Goal: Task Accomplishment & Management: Use online tool/utility

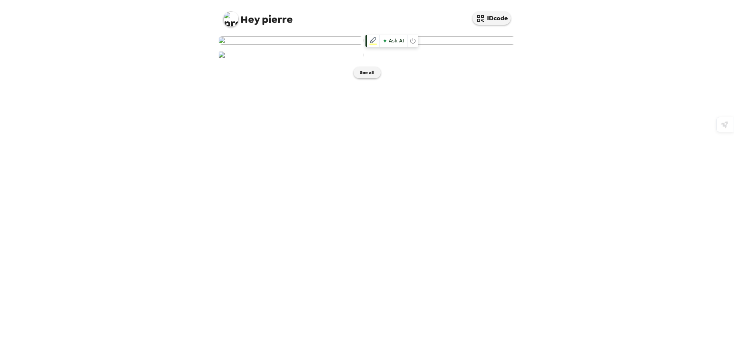
click at [469, 45] on img at bounding box center [443, 40] width 146 height 8
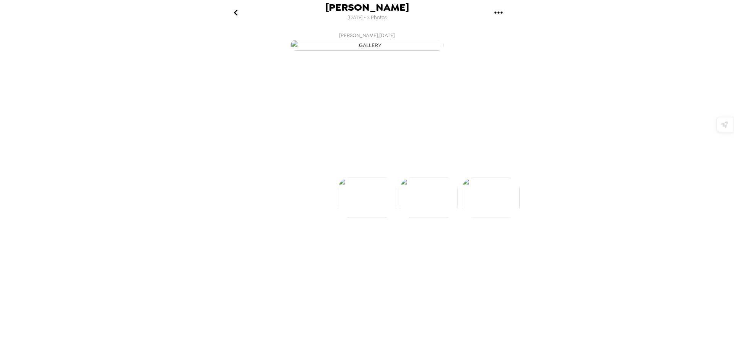
scroll to position [0, 62]
click at [311, 241] on img at bounding box center [306, 221] width 58 height 40
click at [425, 241] on img at bounding box center [429, 221] width 58 height 40
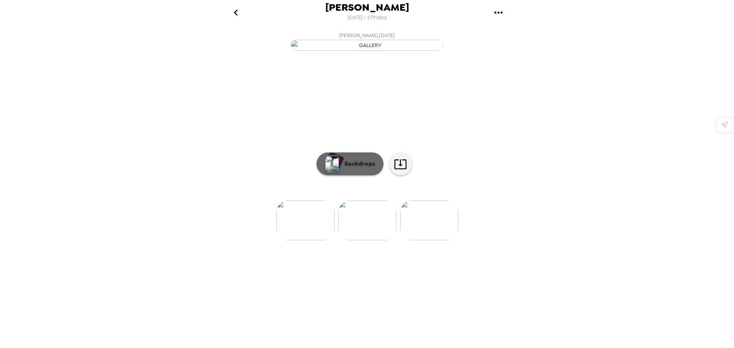
click at [355, 169] on p "Backdrops" at bounding box center [358, 164] width 35 height 9
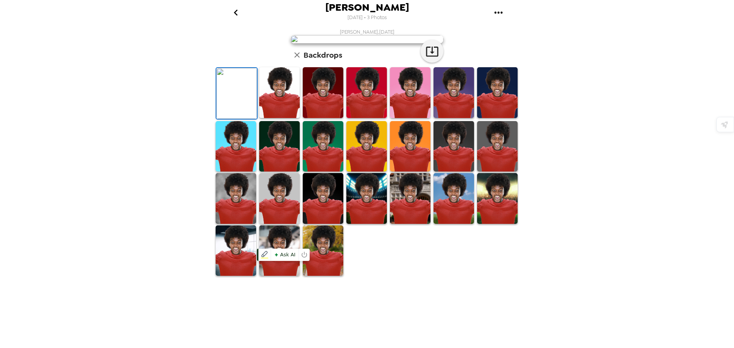
click at [278, 118] on img at bounding box center [279, 92] width 41 height 51
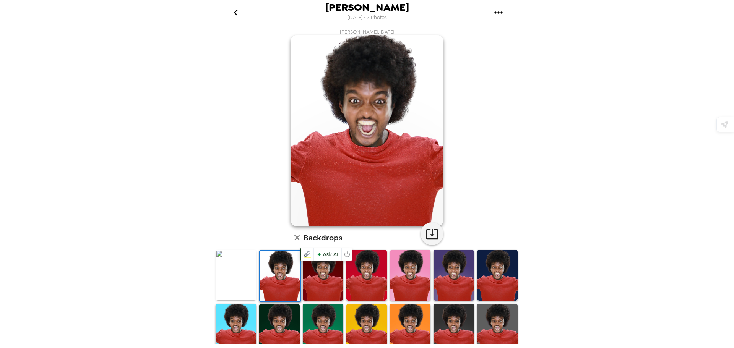
click at [326, 273] on img at bounding box center [323, 275] width 41 height 51
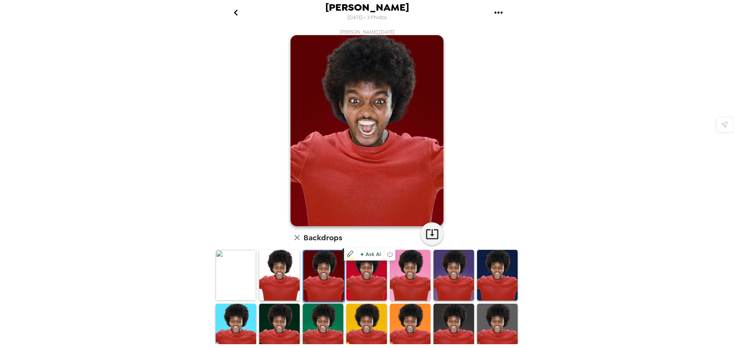
click at [359, 274] on img at bounding box center [367, 275] width 41 height 51
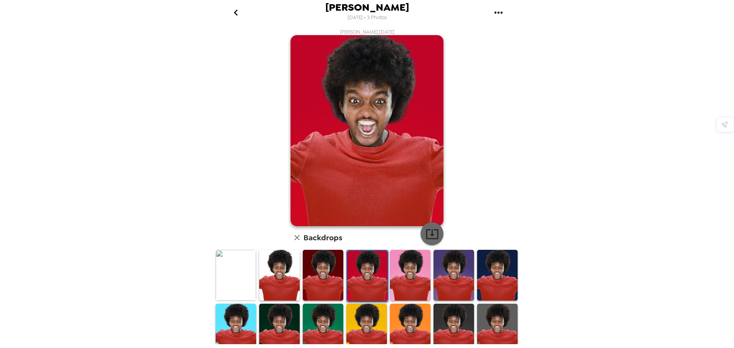
click at [433, 229] on icon "button" at bounding box center [432, 234] width 13 height 13
click at [235, 11] on icon "go back" at bounding box center [236, 13] width 12 height 12
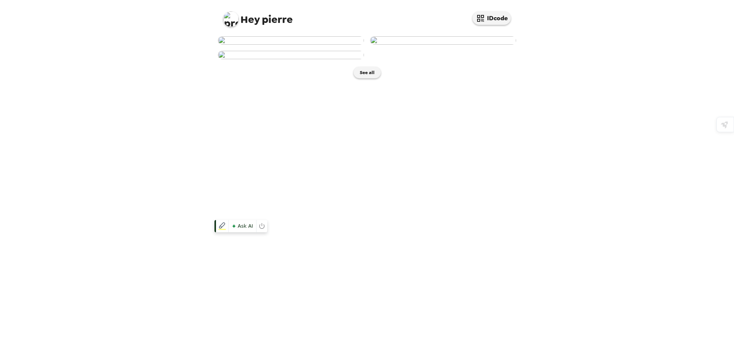
click at [323, 59] on img at bounding box center [291, 55] width 146 height 8
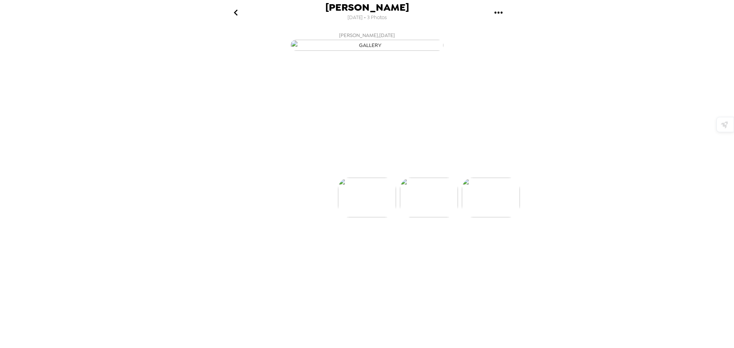
scroll to position [0, 123]
click at [499, 11] on icon "gallery menu" at bounding box center [499, 13] width 12 height 12
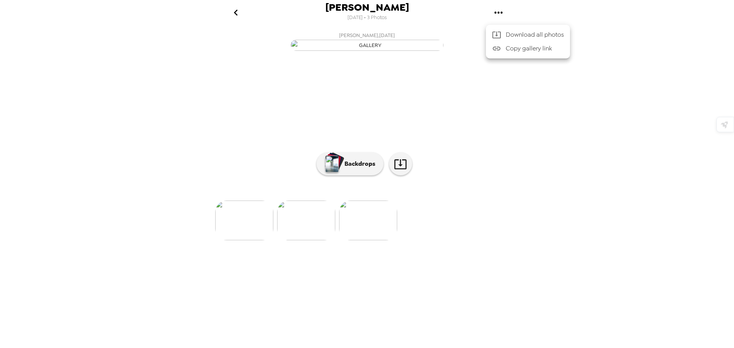
click at [371, 129] on div at bounding box center [367, 174] width 734 height 348
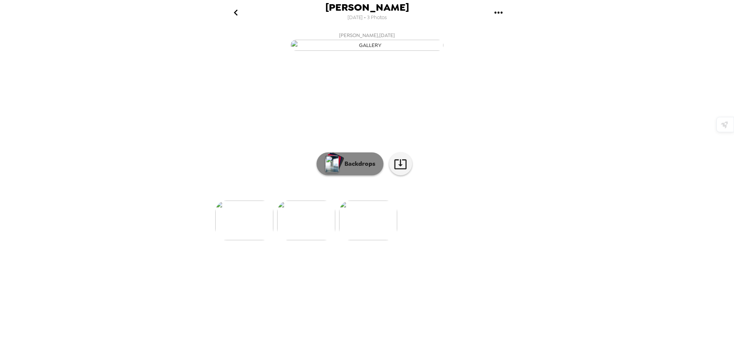
click at [365, 169] on p "Backdrops" at bounding box center [358, 164] width 35 height 9
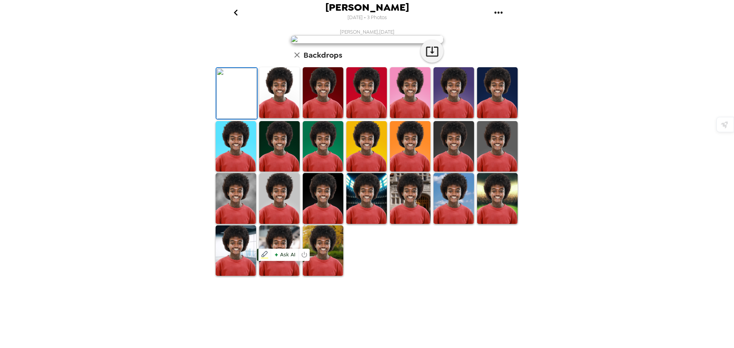
click at [285, 118] on img at bounding box center [279, 92] width 41 height 51
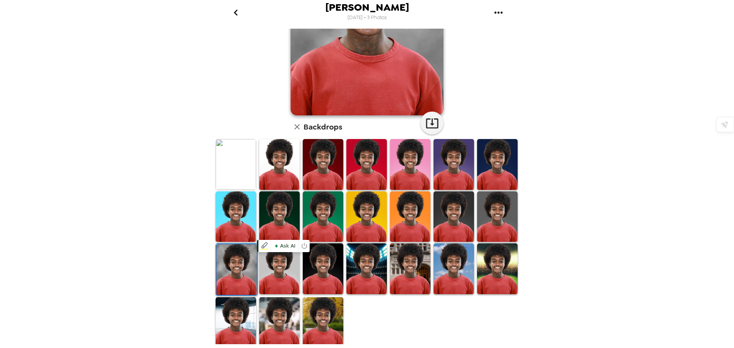
click at [262, 276] on img at bounding box center [279, 269] width 41 height 50
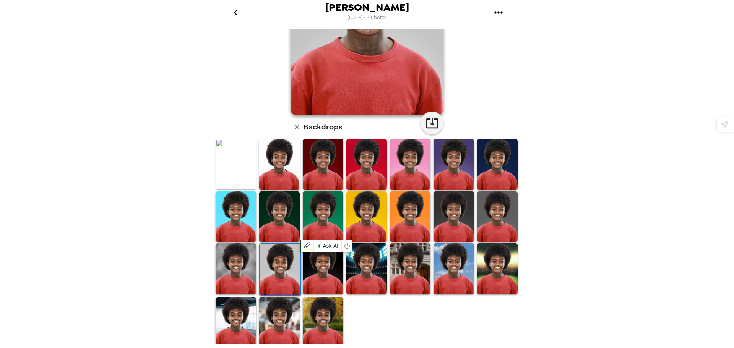
click at [326, 283] on img at bounding box center [323, 269] width 41 height 50
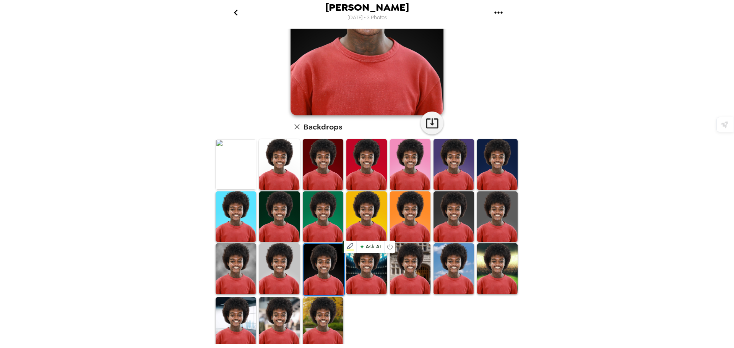
click at [357, 282] on img at bounding box center [367, 269] width 41 height 50
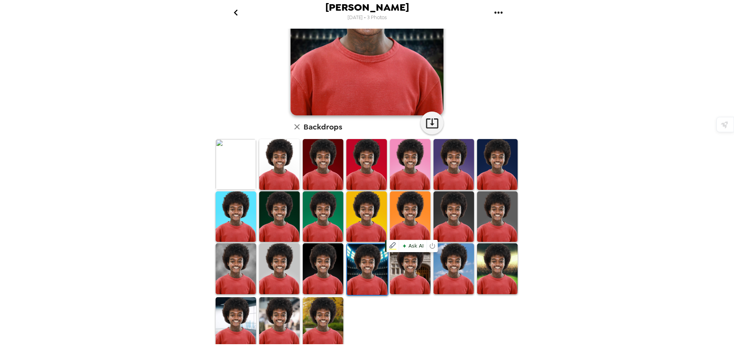
click at [402, 280] on img at bounding box center [410, 269] width 41 height 50
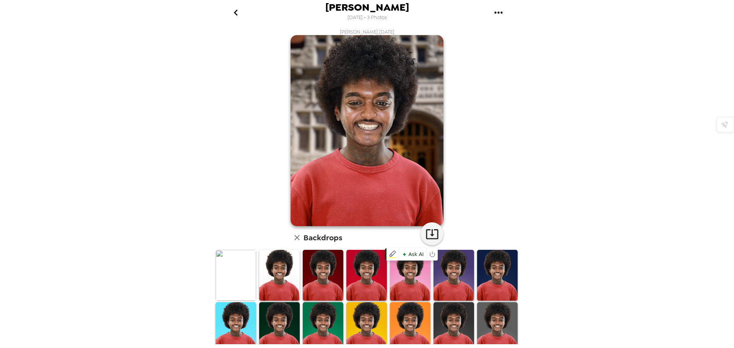
scroll to position [111, 0]
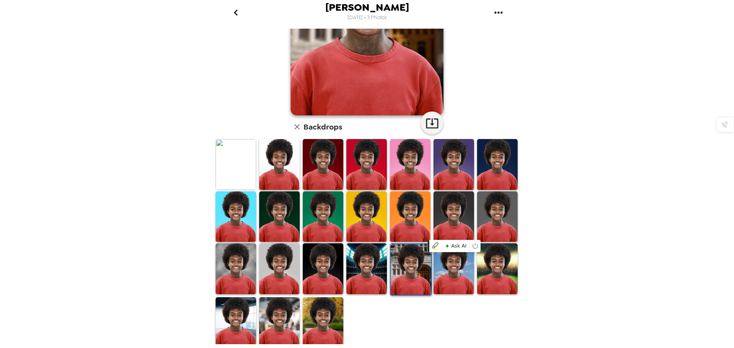
click at [452, 279] on img at bounding box center [454, 269] width 41 height 50
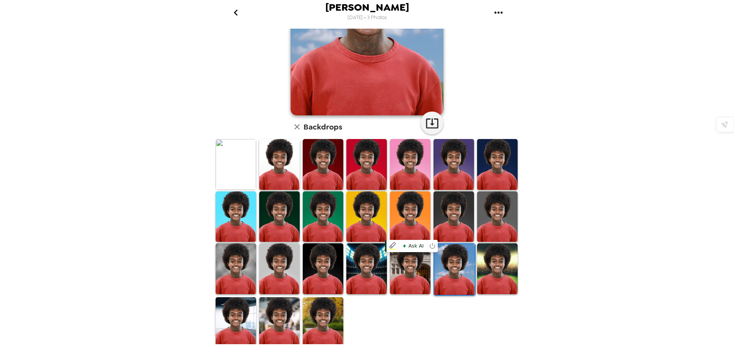
scroll to position [0, 0]
click at [497, 288] on img at bounding box center [497, 269] width 41 height 50
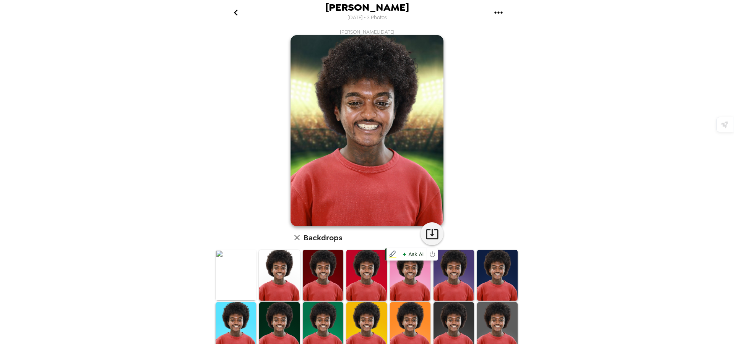
scroll to position [111, 0]
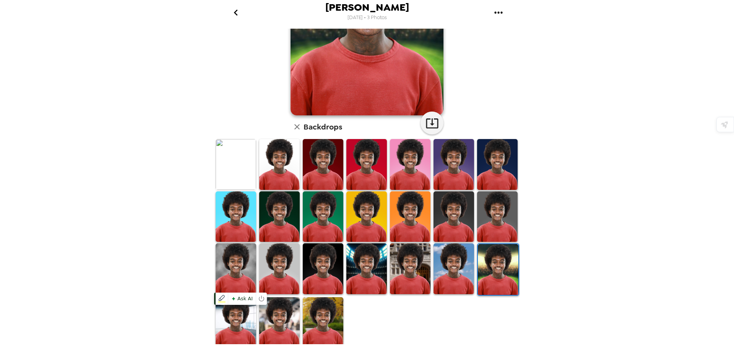
click at [227, 308] on img at bounding box center [236, 323] width 41 height 50
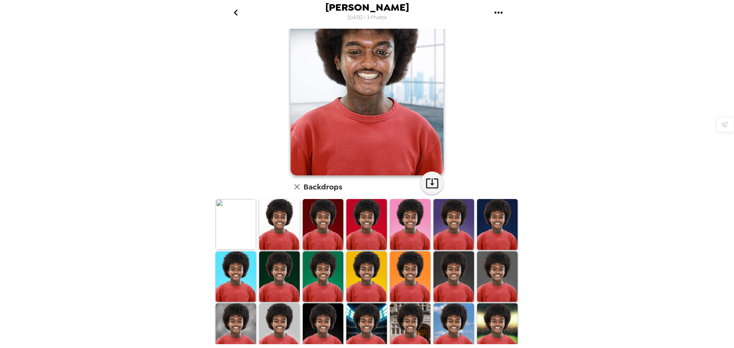
scroll to position [0, 0]
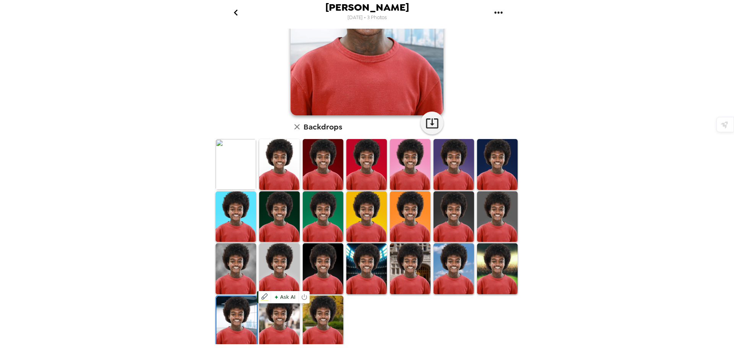
click at [285, 319] on img at bounding box center [279, 321] width 41 height 50
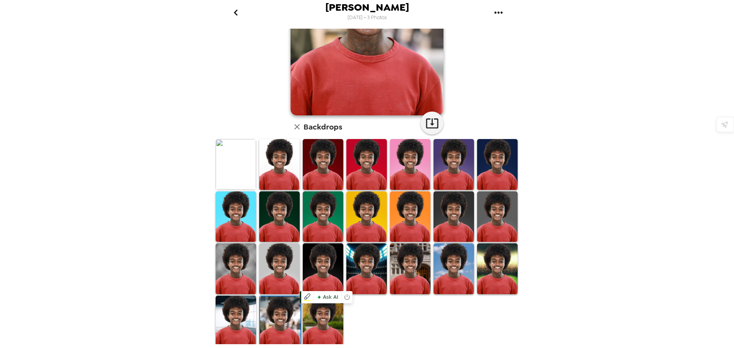
click at [313, 321] on img at bounding box center [323, 321] width 41 height 50
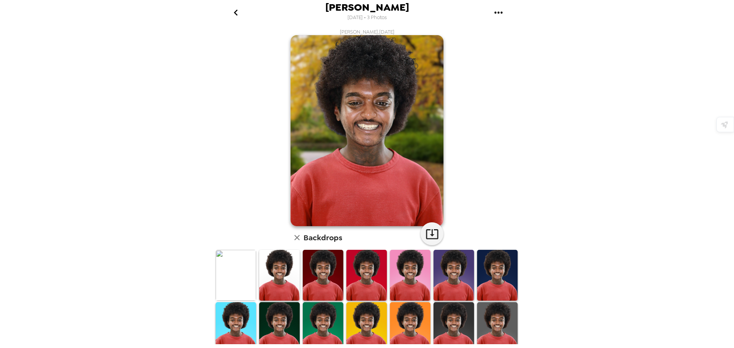
click at [295, 236] on icon "button" at bounding box center [297, 237] width 9 height 9
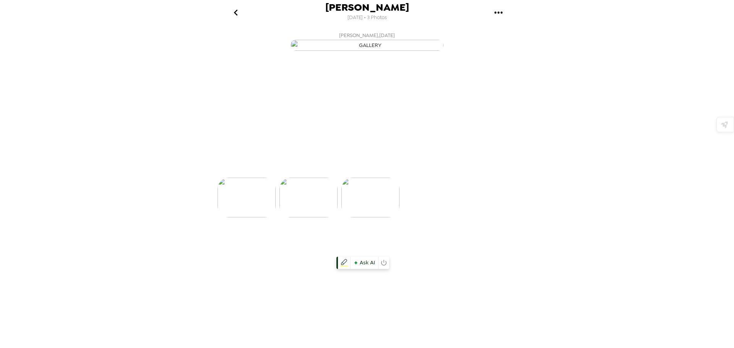
scroll to position [0, 123]
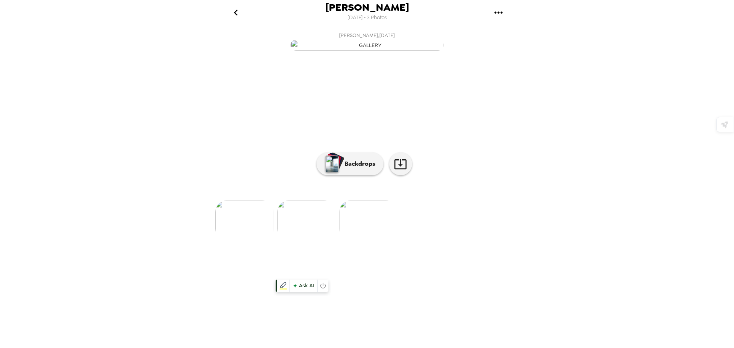
click at [286, 241] on img at bounding box center [306, 221] width 58 height 40
click at [309, 241] on img at bounding box center [306, 221] width 58 height 40
click at [391, 241] on img at bounding box center [367, 221] width 58 height 40
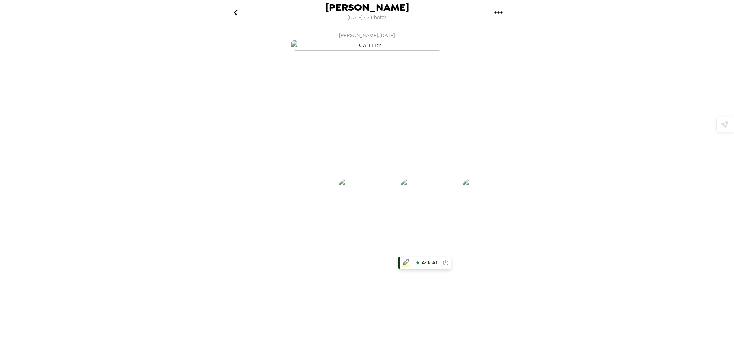
click at [430, 218] on img at bounding box center [429, 198] width 58 height 40
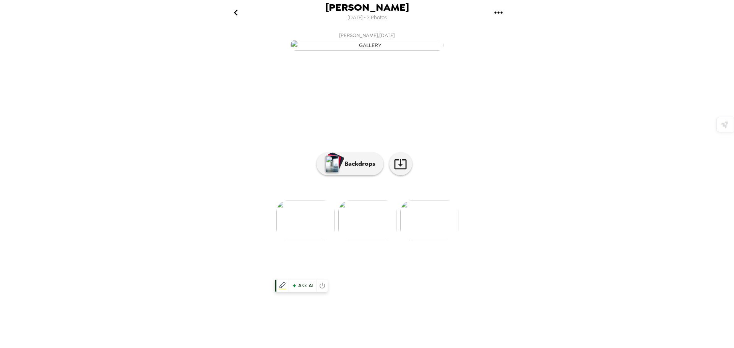
click at [316, 241] on img at bounding box center [306, 221] width 58 height 40
click at [428, 241] on img at bounding box center [429, 221] width 58 height 40
click at [440, 241] on img at bounding box center [430, 221] width 58 height 40
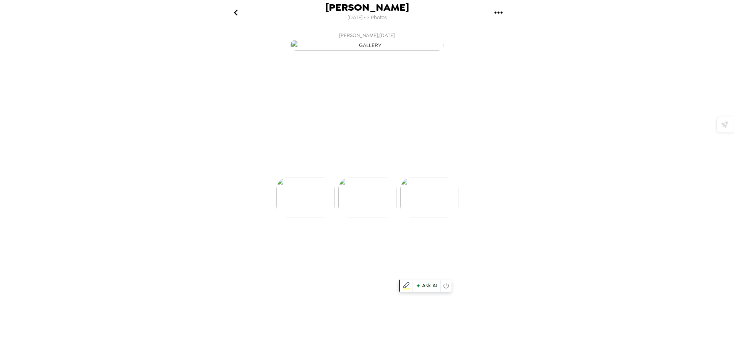
scroll to position [0, 123]
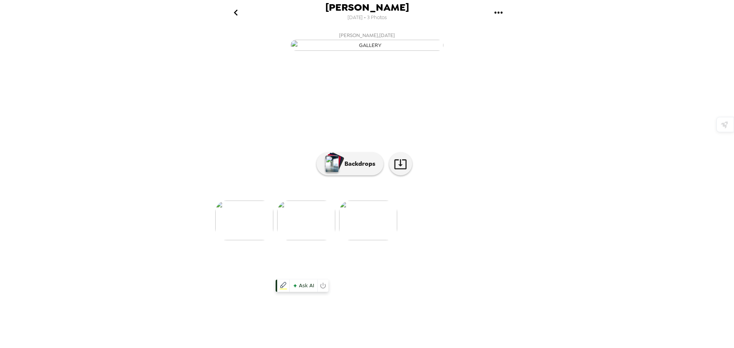
click at [325, 241] on img at bounding box center [306, 221] width 58 height 40
click at [313, 241] on img at bounding box center [306, 221] width 58 height 40
click at [419, 241] on img at bounding box center [429, 221] width 58 height 40
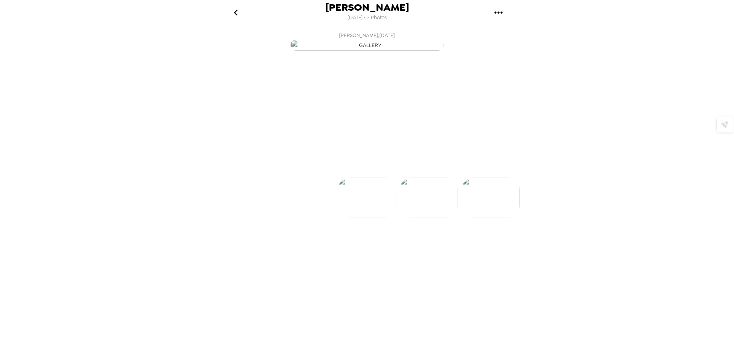
scroll to position [0, 62]
click at [360, 176] on button "Backdrops" at bounding box center [350, 164] width 67 height 23
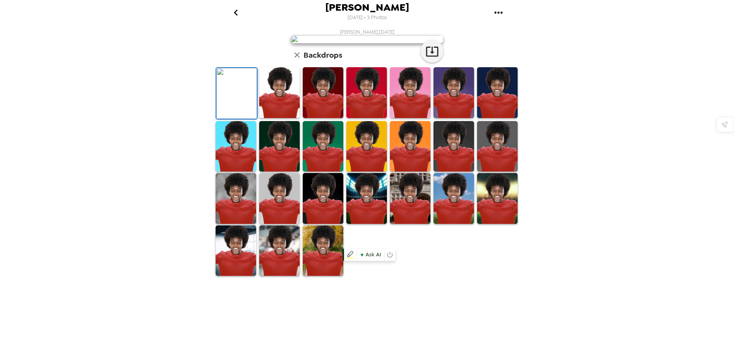
click at [364, 118] on img at bounding box center [367, 92] width 41 height 51
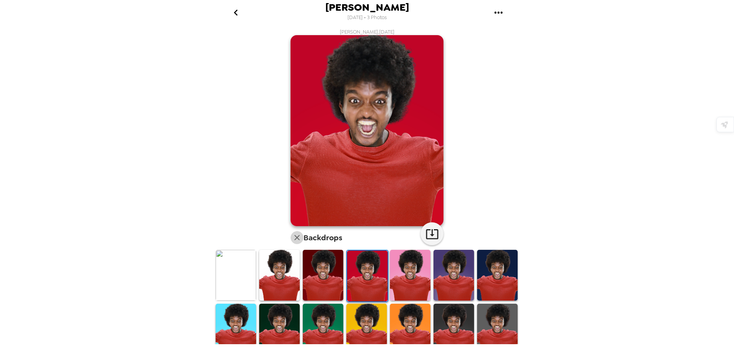
click at [295, 238] on icon "button" at bounding box center [297, 237] width 5 height 5
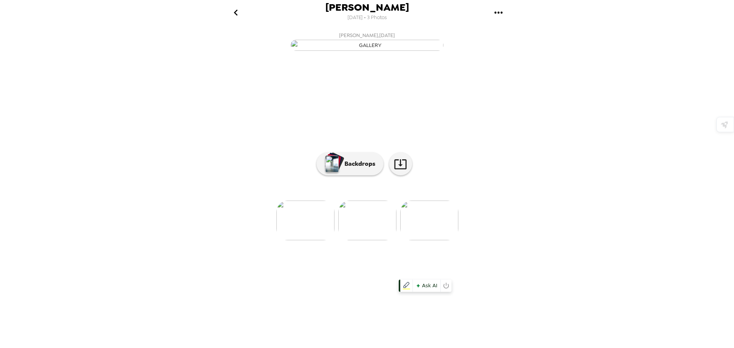
click at [441, 241] on img at bounding box center [430, 221] width 58 height 40
click at [315, 241] on img at bounding box center [306, 221] width 58 height 40
click at [414, 241] on img at bounding box center [430, 221] width 58 height 40
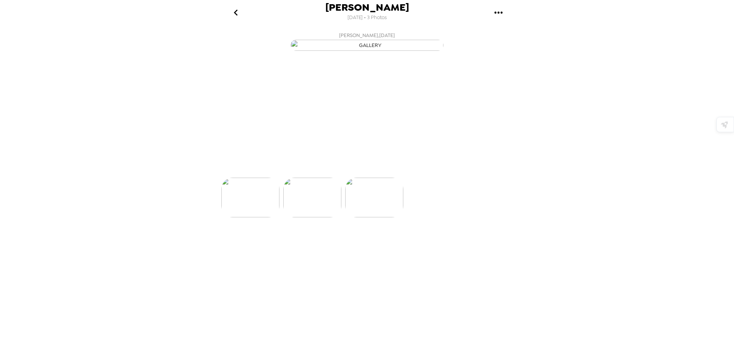
scroll to position [0, 123]
click at [326, 241] on img at bounding box center [306, 221] width 58 height 40
click at [313, 241] on img at bounding box center [306, 221] width 58 height 40
